Goal: Register for event/course

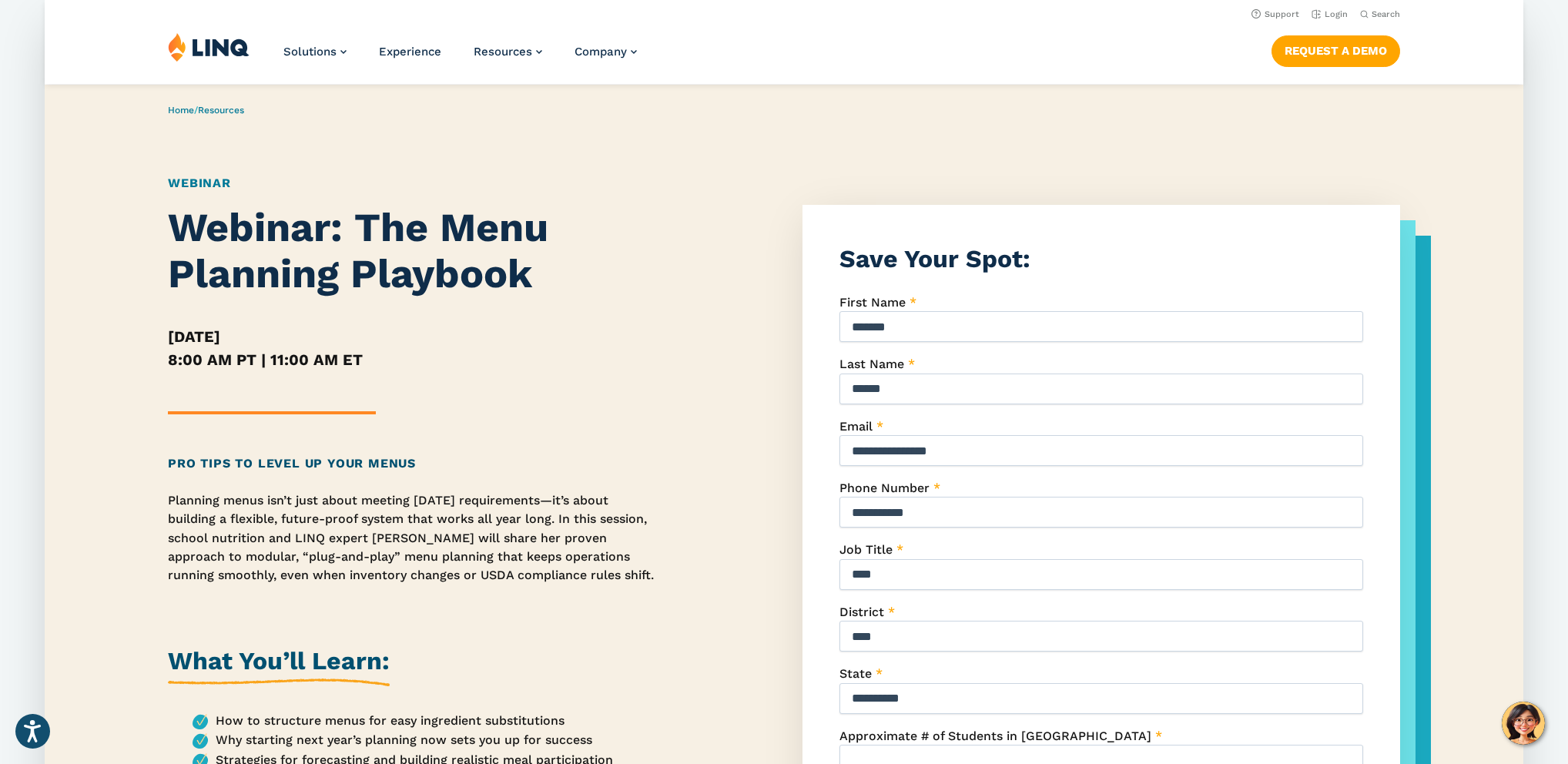
scroll to position [202, 0]
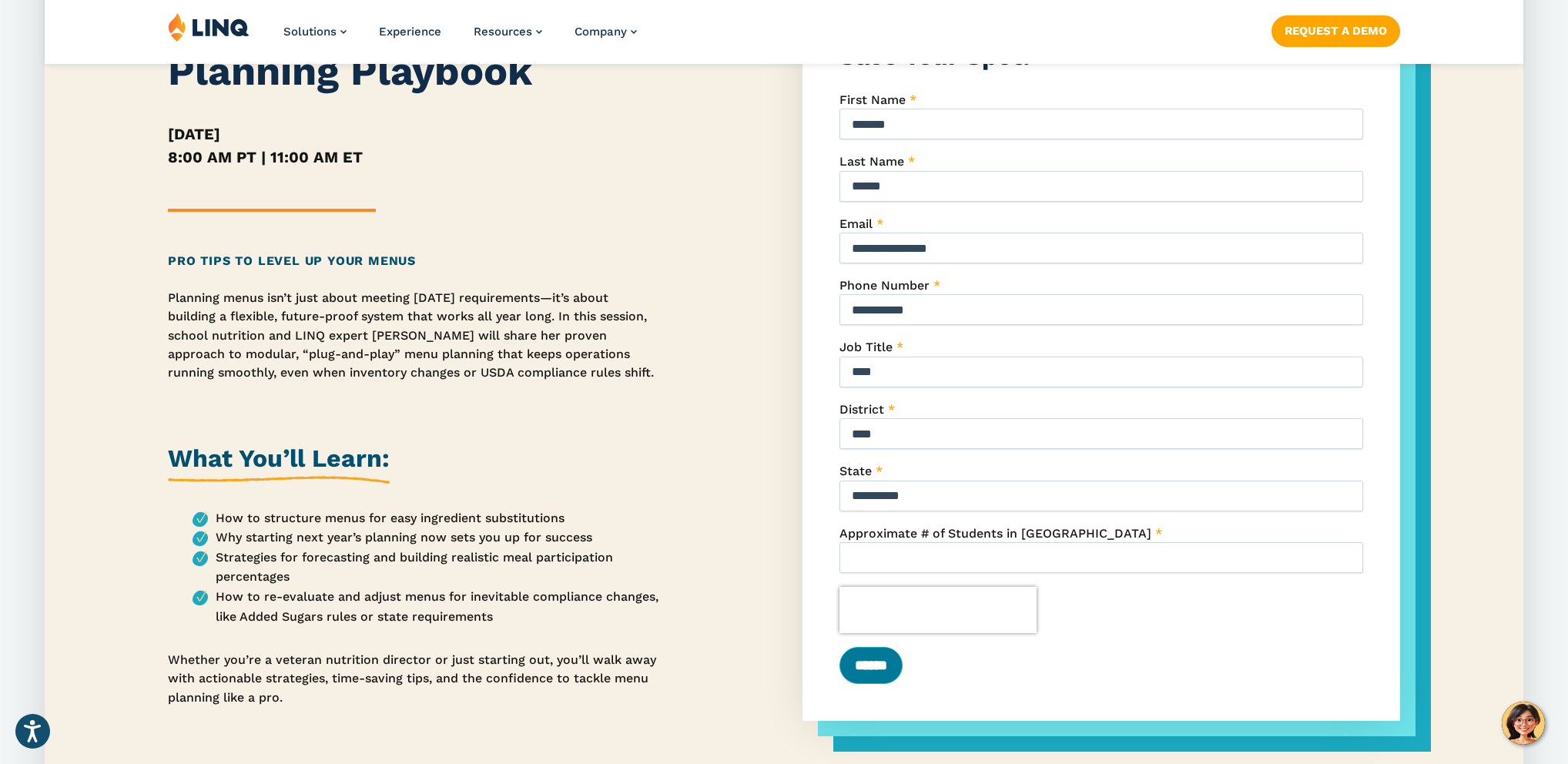
click at [902, 671] on input "******" at bounding box center [870, 665] width 63 height 37
